Goal: Information Seeking & Learning: Compare options

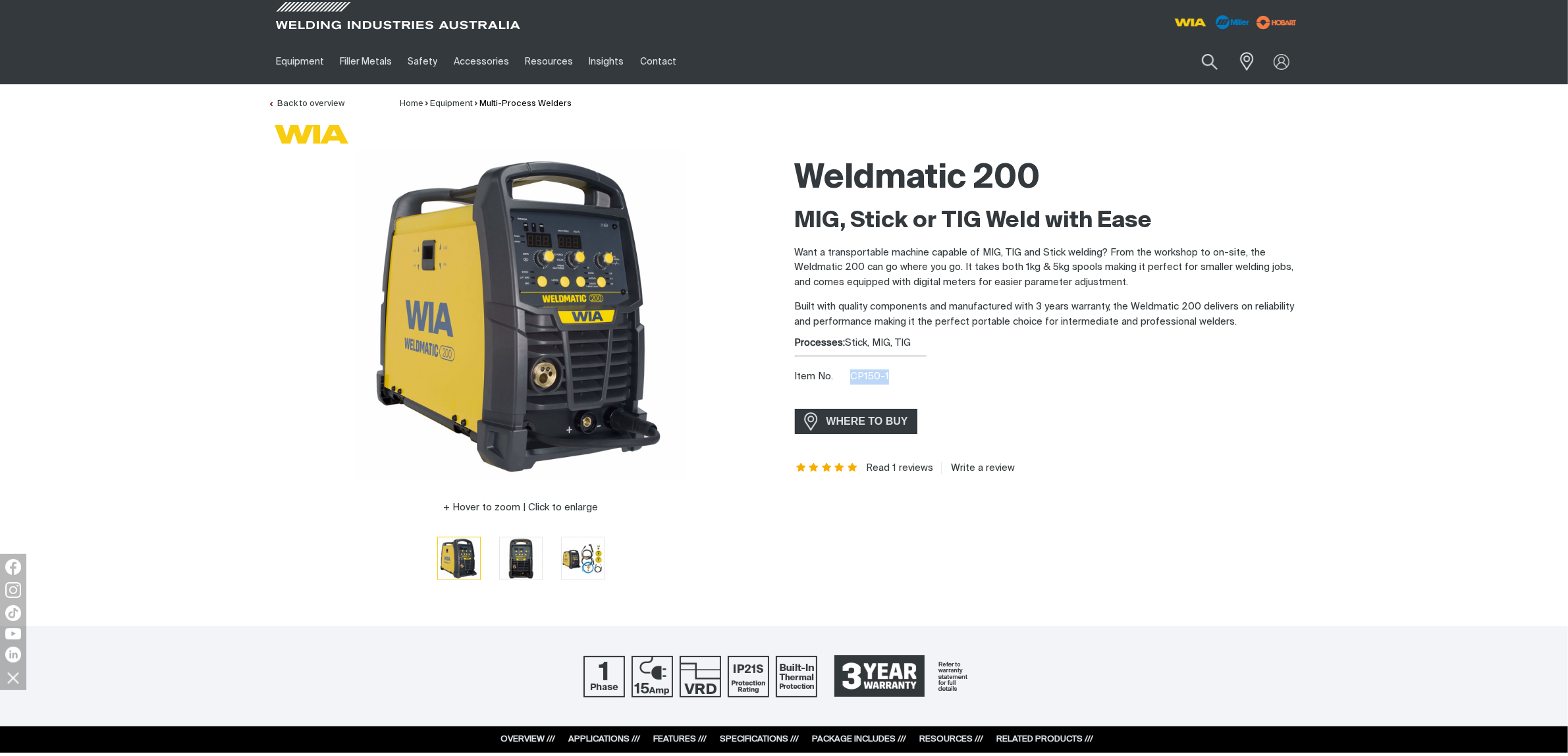
drag, startPoint x: 853, startPoint y: 374, endPoint x: 888, endPoint y: 374, distance: 35.0
click at [888, 374] on div "Item No. CP150-1" at bounding box center [1048, 377] width 506 height 15
copy span "CP150-1"
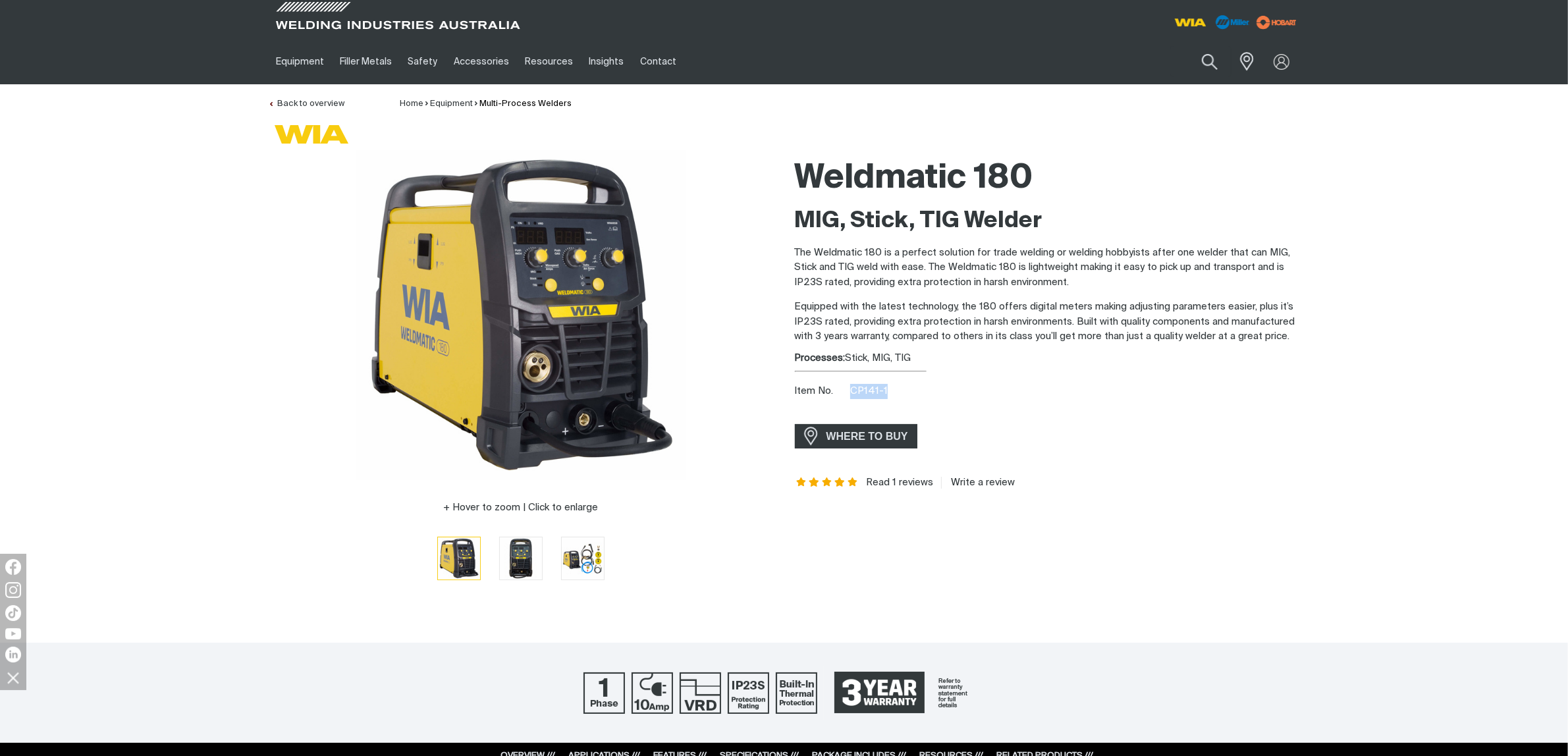
drag, startPoint x: 0, startPoint y: 0, endPoint x: 888, endPoint y: 392, distance: 970.7
click at [888, 392] on div "Item No. CP141-1" at bounding box center [1048, 391] width 506 height 15
copy span "CP141-1"
